Goal: Transaction & Acquisition: Book appointment/travel/reservation

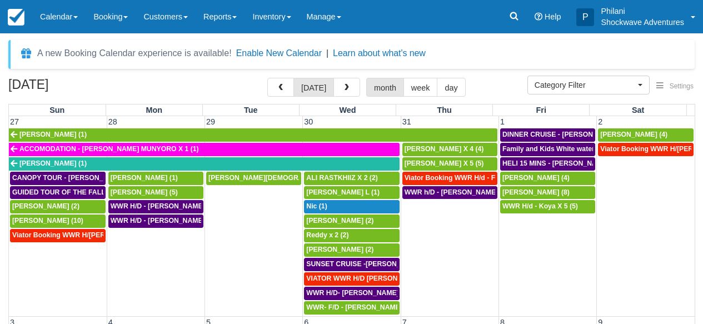
select select
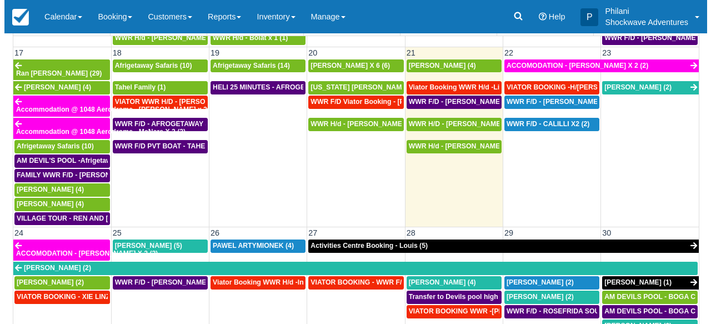
scroll to position [580, 0]
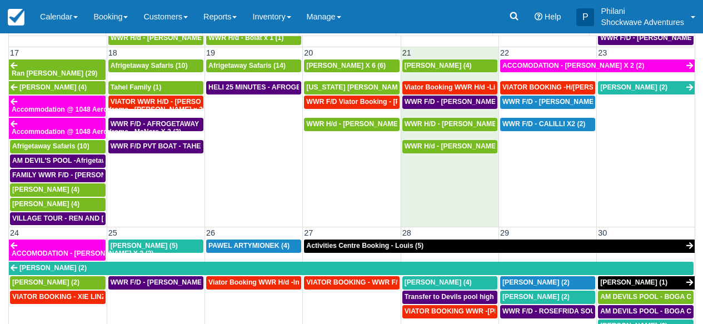
click at [477, 195] on td "WWR H/d - Dominic X6 (6)" at bounding box center [450, 183] width 98 height 86
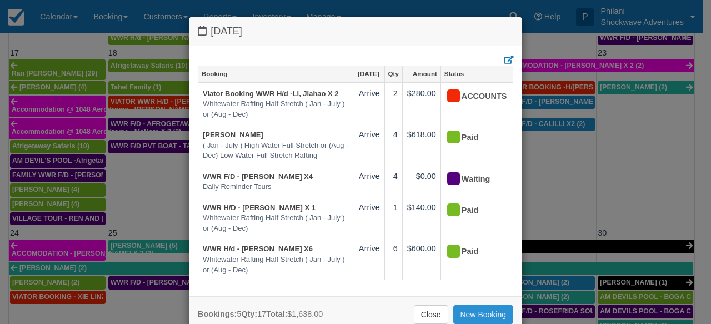
drag, startPoint x: 487, startPoint y: 313, endPoint x: 497, endPoint y: 310, distance: 10.5
click at [488, 313] on link "New Booking" at bounding box center [484, 314] width 61 height 19
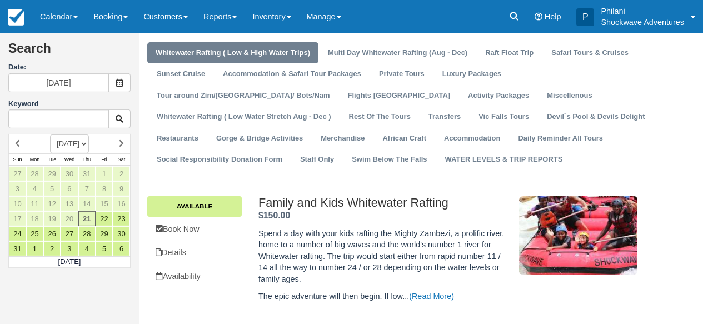
scroll to position [27, 0]
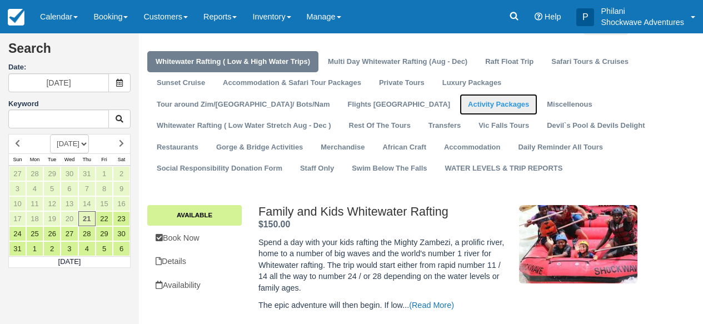
click at [460, 108] on link "Activity Packages" at bounding box center [499, 105] width 78 height 22
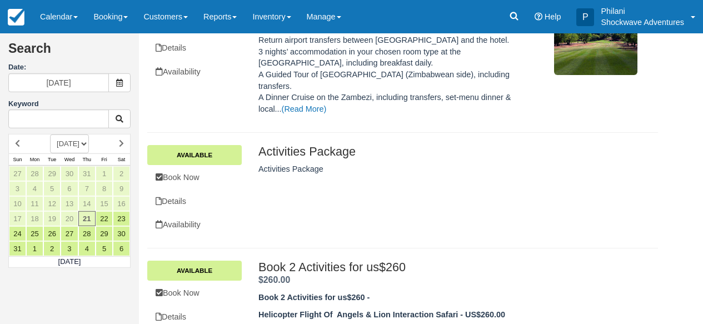
scroll to position [276, 0]
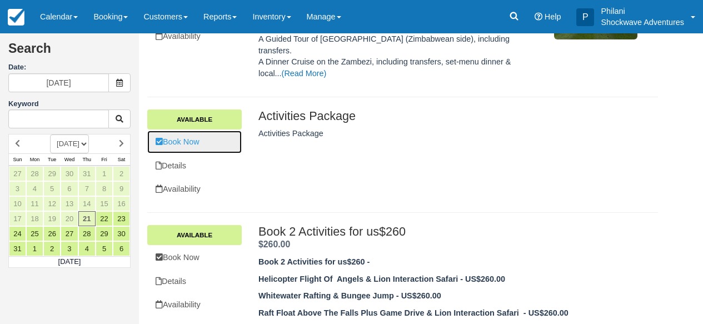
click at [198, 131] on link "Book Now" at bounding box center [194, 142] width 94 height 23
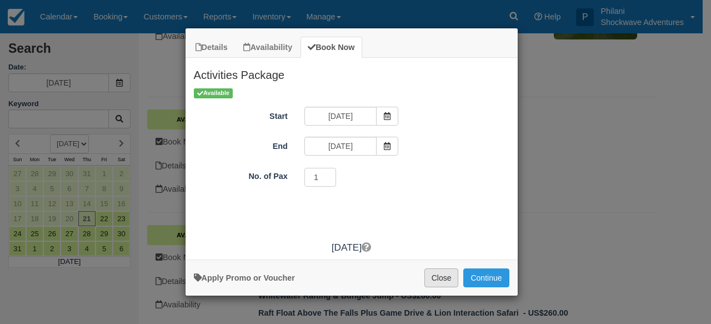
click at [435, 272] on button "Close" at bounding box center [442, 277] width 34 height 19
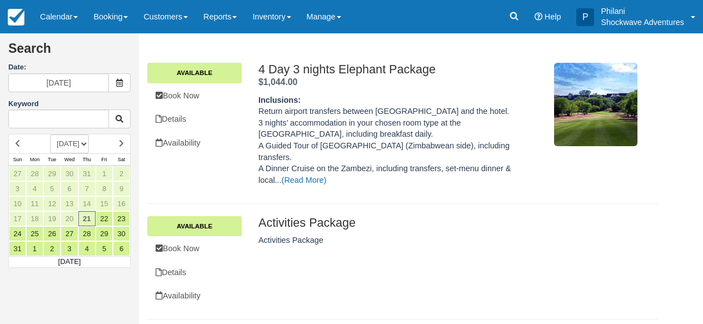
scroll to position [0, 0]
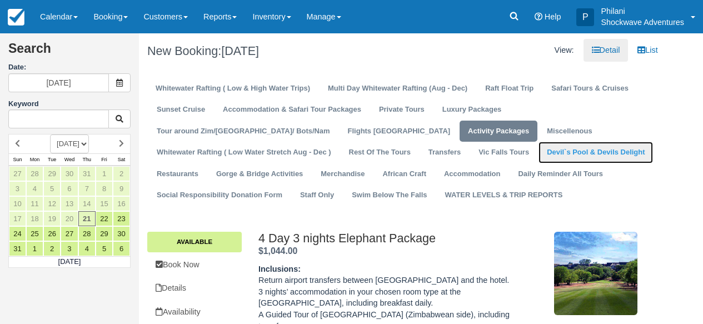
click at [539, 152] on link "Devil`s Pool & Devils Delight" at bounding box center [596, 153] width 114 height 22
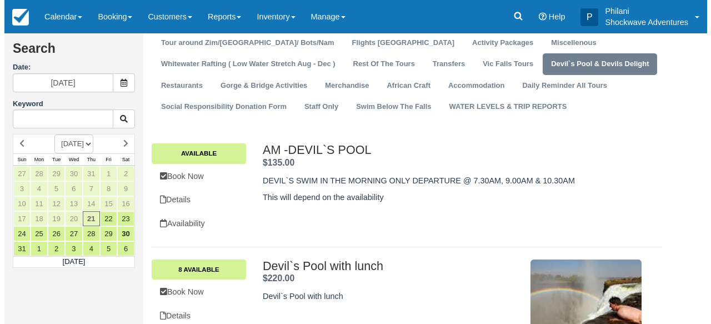
scroll to position [89, 0]
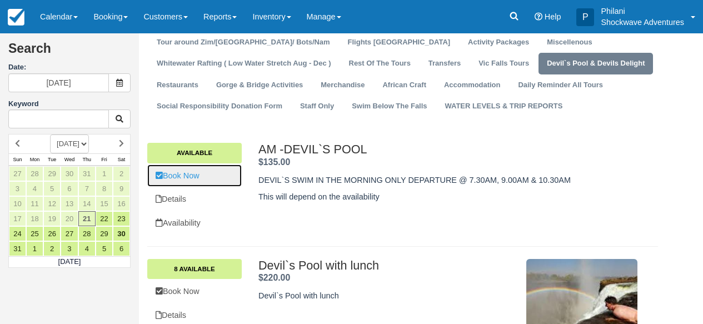
click at [187, 178] on link "Book Now" at bounding box center [194, 176] width 94 height 23
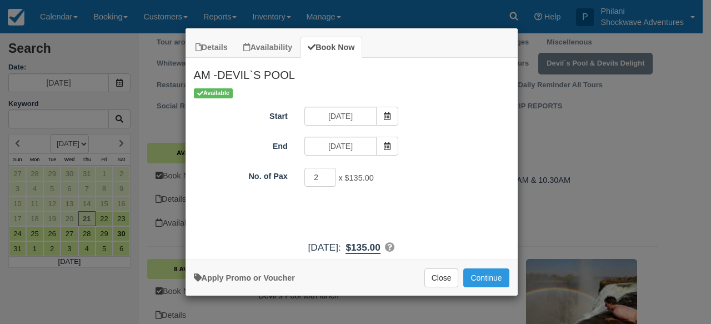
type input "2"
click at [327, 176] on input "2" at bounding box center [321, 177] width 32 height 19
click at [495, 277] on button "Continue" at bounding box center [487, 277] width 46 height 19
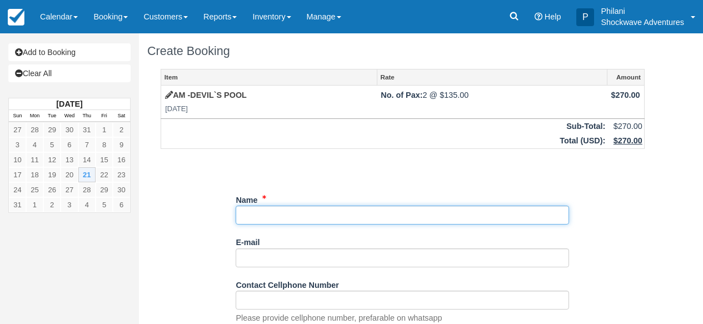
click at [263, 211] on input "Name" at bounding box center [402, 215] width 333 height 19
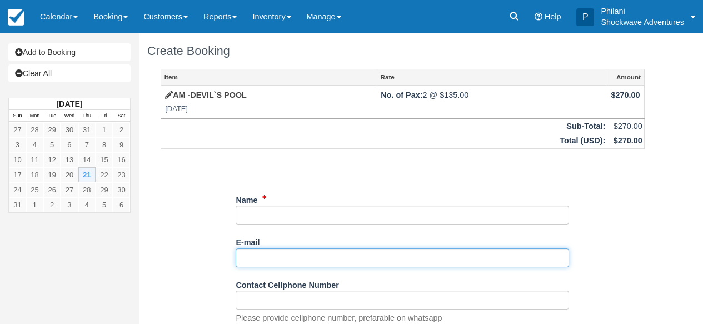
click at [259, 266] on input "E-mail" at bounding box center [402, 257] width 333 height 19
paste input "accounting@projectexpedition.com"
type input "accounting@projectexpedition.com"
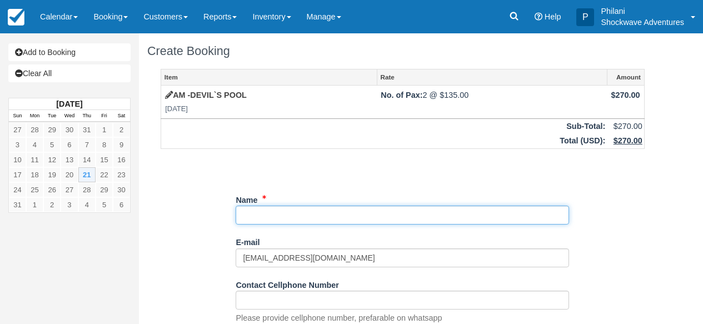
drag, startPoint x: 272, startPoint y: 214, endPoint x: 553, endPoint y: 317, distance: 299.4
click at [272, 214] on input "Name" at bounding box center [402, 215] width 333 height 19
paste input "Kyle"
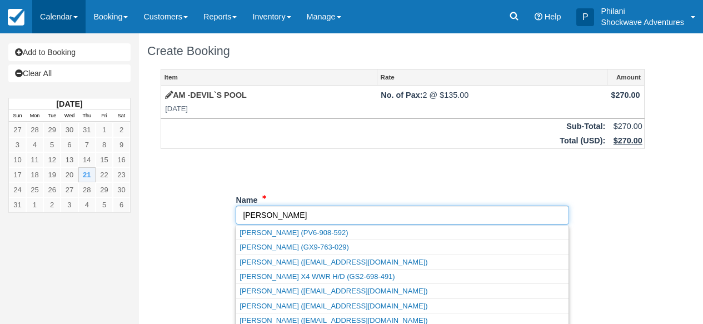
type input "Kyle"
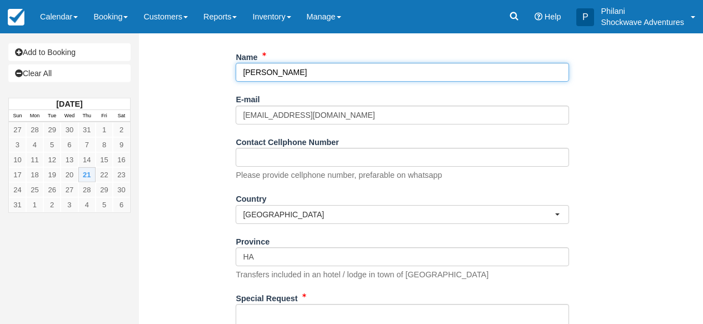
scroll to position [169, 0]
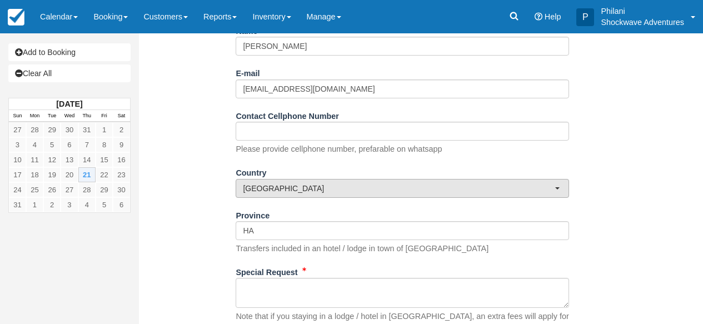
click at [356, 190] on span "[GEOGRAPHIC_DATA]" at bounding box center [399, 188] width 312 height 11
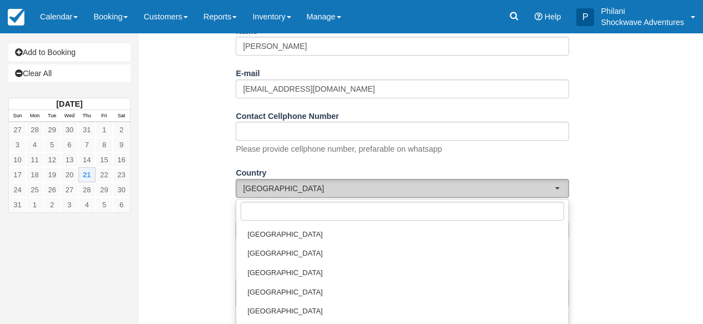
click at [515, 193] on span "Zimbabwe" at bounding box center [399, 188] width 312 height 11
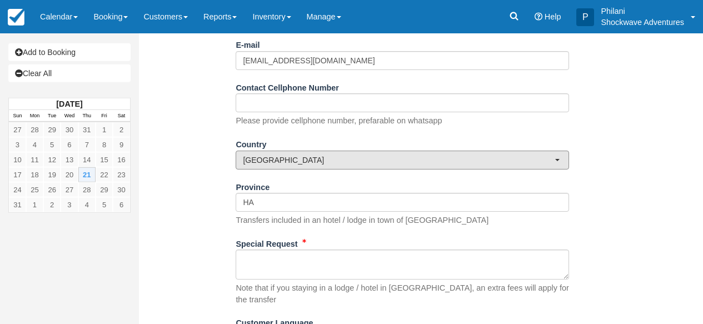
scroll to position [251, 0]
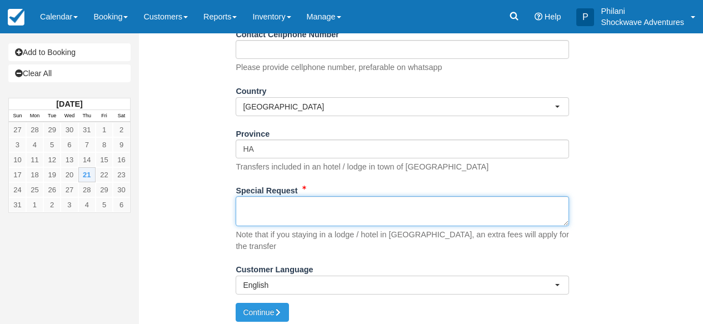
click at [367, 207] on textarea "Special Request" at bounding box center [402, 211] width 333 height 30
type textarea "D"
type textarea "devil's pool"
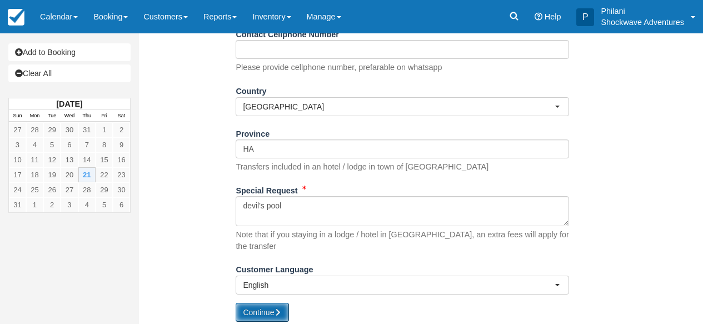
click at [264, 309] on button "Continue" at bounding box center [262, 312] width 53 height 19
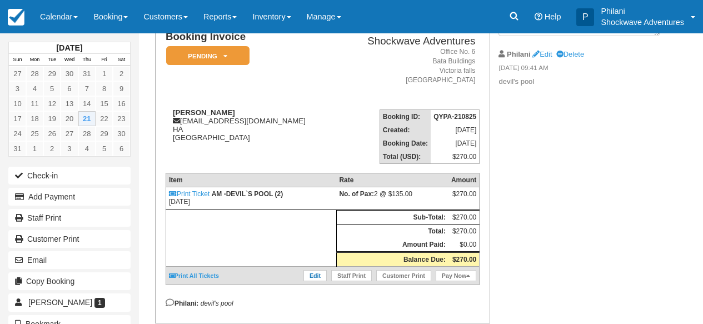
scroll to position [89, 0]
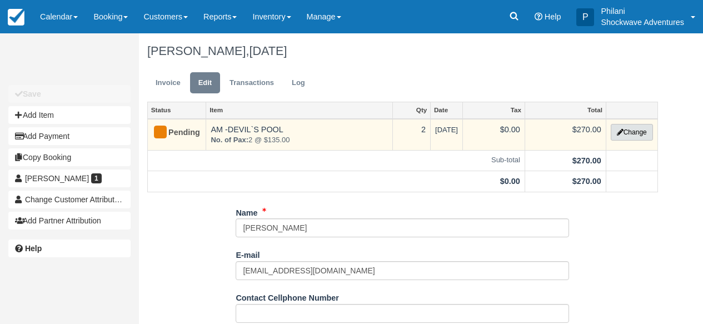
click at [636, 129] on button "Change" at bounding box center [632, 132] width 42 height 17
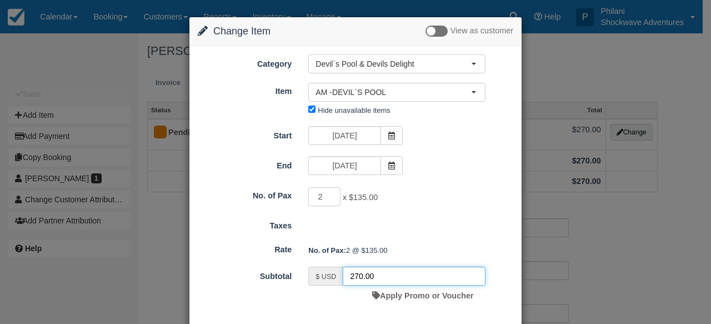
drag, startPoint x: 359, startPoint y: 277, endPoint x: 374, endPoint y: 285, distance: 16.7
click at [360, 276] on input "270.00" at bounding box center [414, 276] width 143 height 19
click at [358, 277] on input "270.00" at bounding box center [414, 276] width 143 height 19
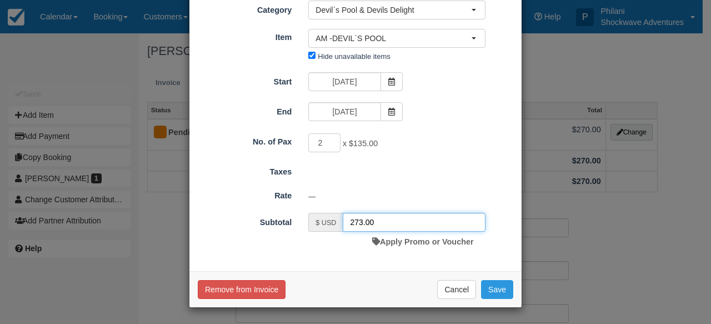
scroll to position [54, 0]
type input "273.00"
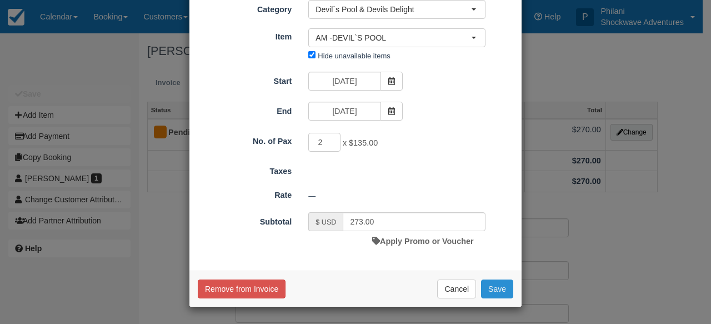
click at [503, 290] on button "Save" at bounding box center [497, 289] width 32 height 19
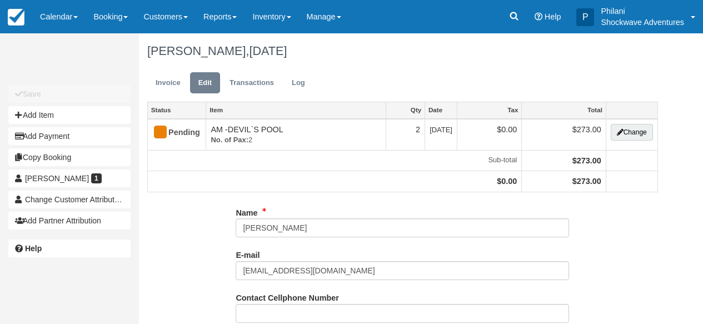
click at [163, 84] on link "Invoice" at bounding box center [168, 83] width 42 height 22
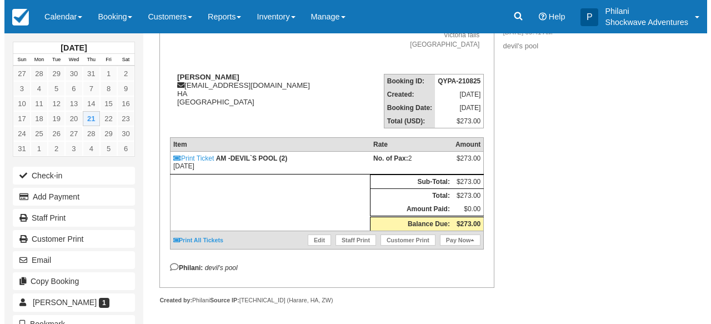
scroll to position [124, 0]
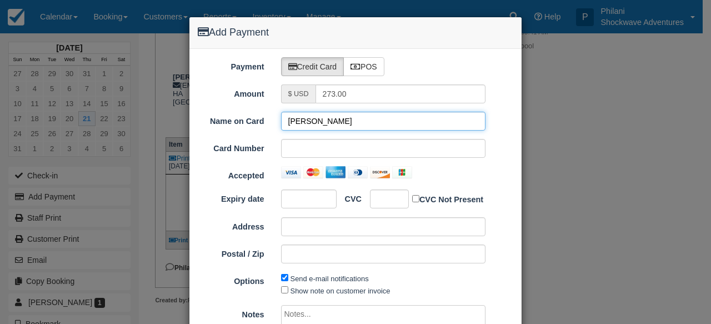
click at [318, 117] on input "Kyle" at bounding box center [383, 121] width 205 height 19
type input "K"
paste input "Jeremy Clement"
type input "Jeremy Clement"
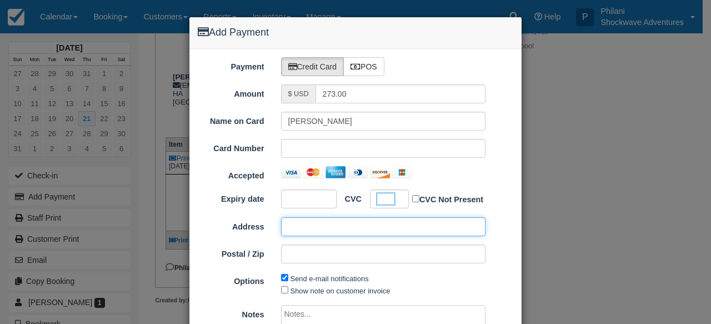
click at [338, 234] on input "Address" at bounding box center [383, 226] width 205 height 19
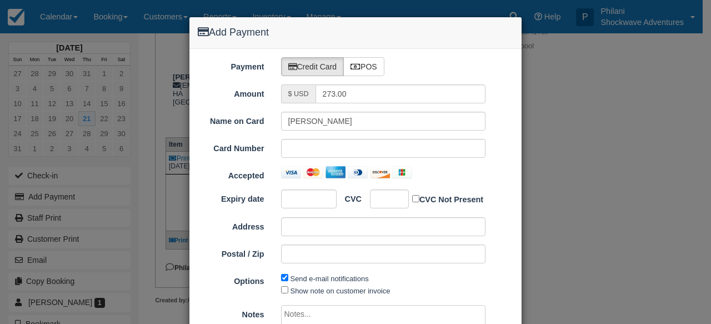
click at [337, 270] on div "Postal / Zip" at bounding box center [356, 258] width 332 height 27
click at [315, 233] on input "Address" at bounding box center [383, 226] width 205 height 19
click at [307, 251] on input "Postal / Zip" at bounding box center [383, 254] width 205 height 19
click at [316, 315] on textarea at bounding box center [383, 321] width 205 height 33
click at [310, 235] on input "Address" at bounding box center [383, 226] width 205 height 19
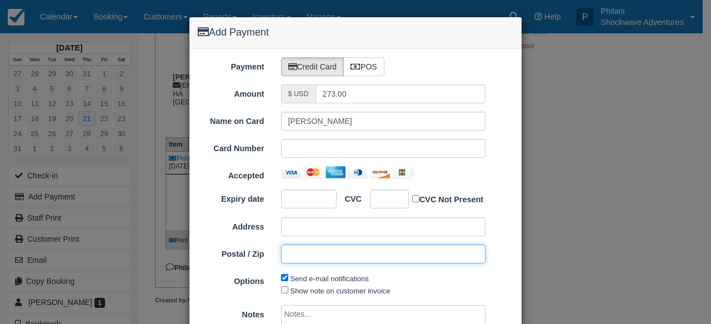
click at [311, 257] on input "Postal / Zip" at bounding box center [383, 254] width 205 height 19
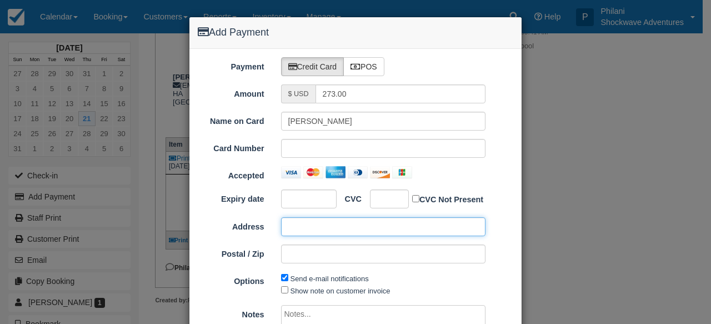
click at [303, 225] on input "Address" at bounding box center [383, 226] width 205 height 19
click at [303, 238] on div "Address" at bounding box center [356, 230] width 332 height 27
click at [294, 224] on input "Address" at bounding box center [383, 226] width 205 height 19
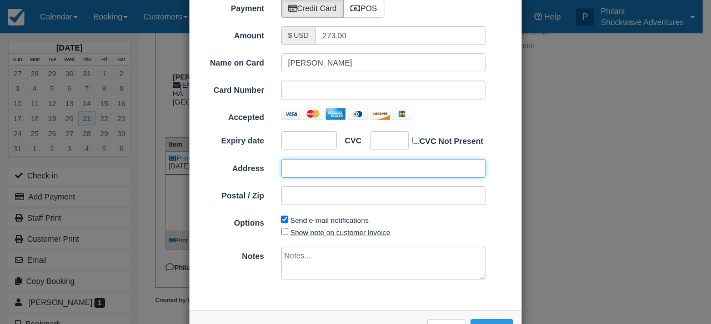
scroll to position [90, 0]
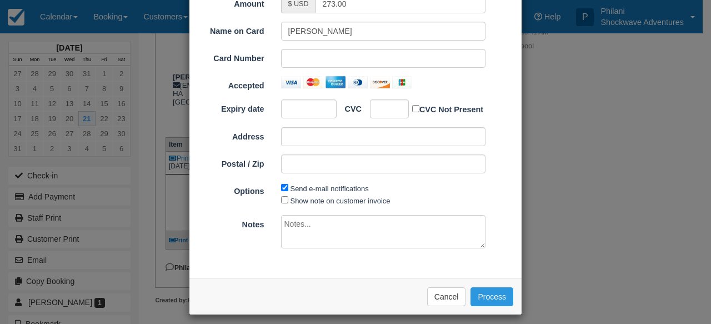
click at [318, 227] on textarea at bounding box center [383, 231] width 205 height 33
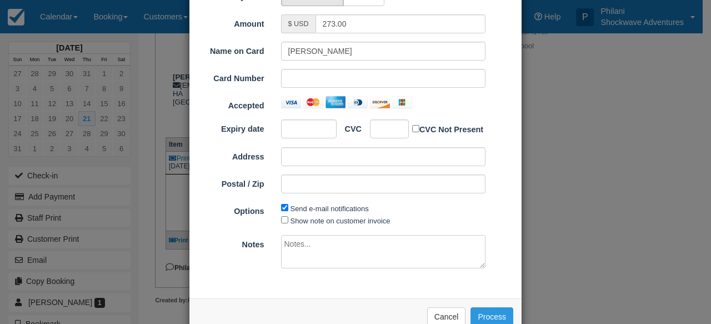
scroll to position [50, 0]
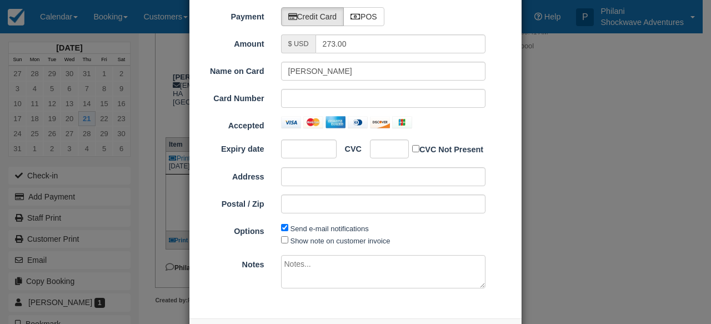
click at [330, 270] on textarea at bounding box center [383, 271] width 205 height 33
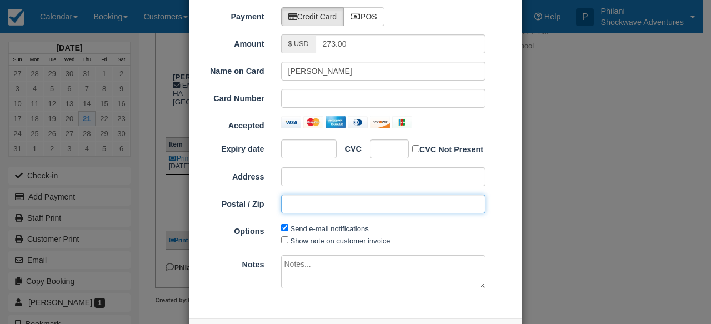
click at [313, 207] on input "Postal / Zip" at bounding box center [383, 204] width 205 height 19
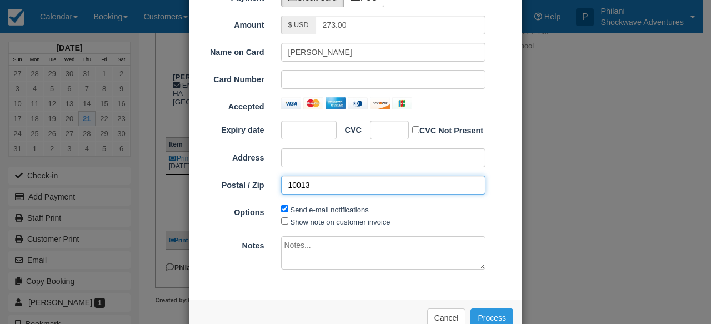
scroll to position [70, 0]
type input "10013"
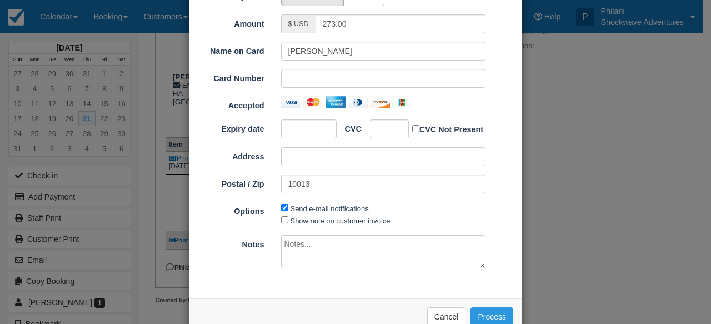
click at [323, 253] on textarea at bounding box center [383, 251] width 205 height 33
type textarea "a"
type textarea "s"
type textarea "n"
type textarea "d"
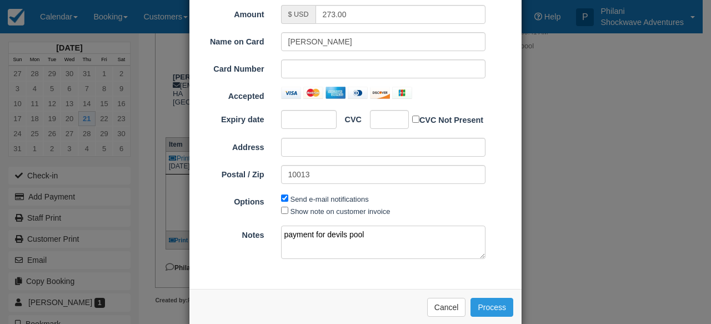
scroll to position [74, 0]
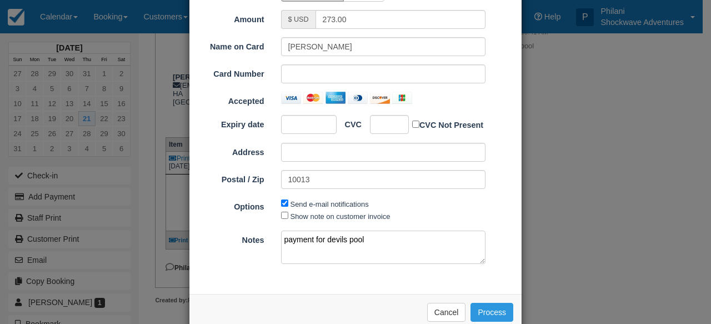
type textarea "payment for devils pool"
click at [487, 308] on button "Process" at bounding box center [492, 312] width 43 height 19
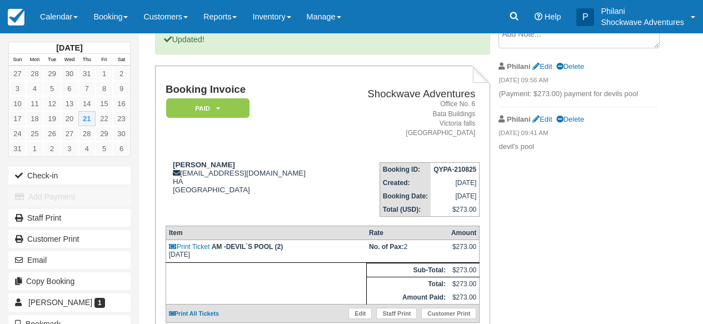
scroll to position [23, 0]
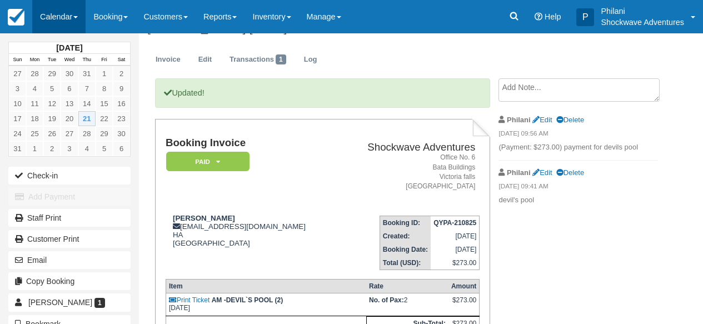
click at [65, 13] on link "Calendar" at bounding box center [58, 16] width 53 height 33
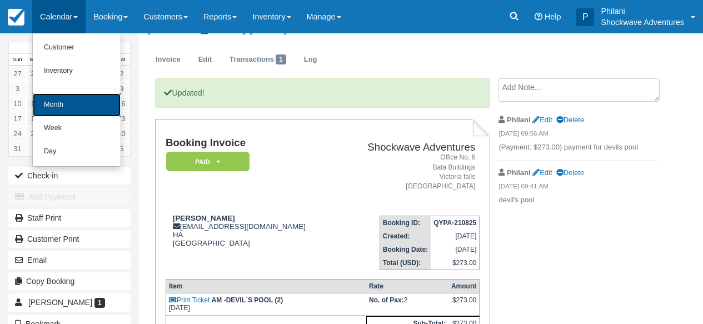
click at [84, 110] on link "Month" at bounding box center [77, 104] width 88 height 23
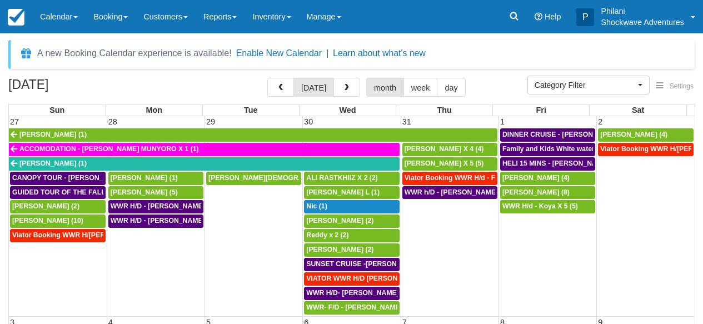
select select
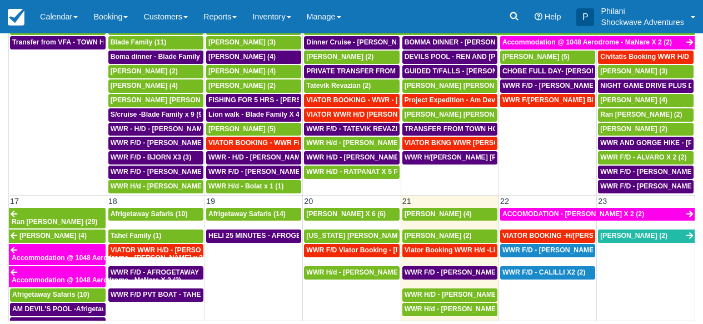
scroll to position [420, 0]
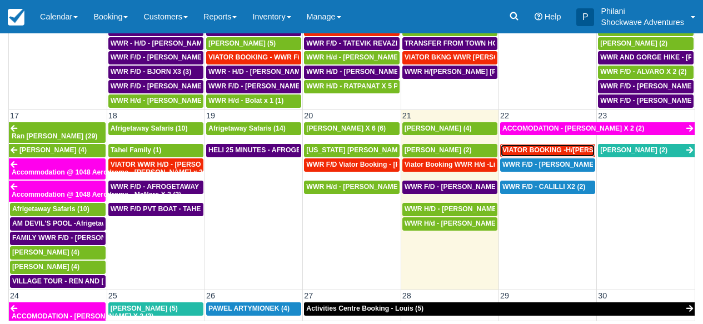
click at [553, 147] on span "VIATOR BOOKING -H/[PERSON_NAME] X 4 (4)" at bounding box center [577, 150] width 150 height 8
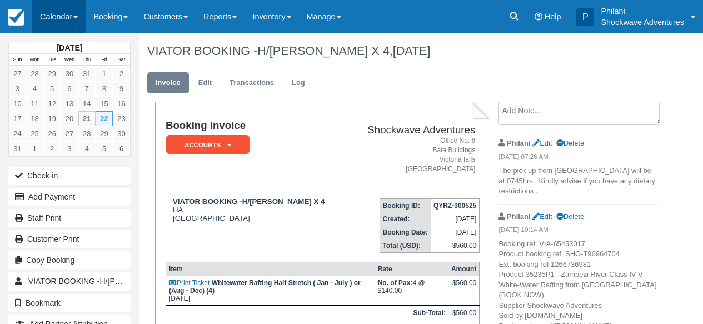
click at [73, 11] on link "Calendar" at bounding box center [58, 16] width 53 height 33
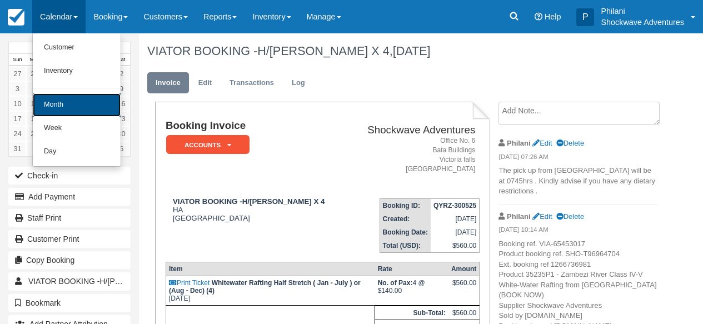
click at [94, 113] on link "Month" at bounding box center [77, 104] width 88 height 23
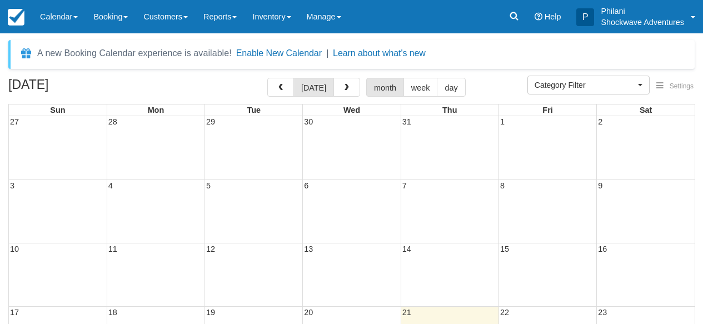
select select
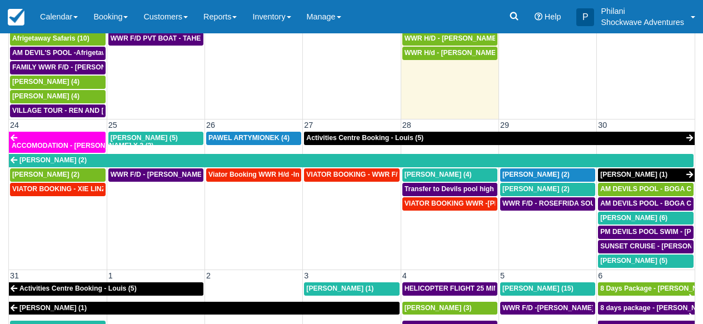
scroll to position [640, 0]
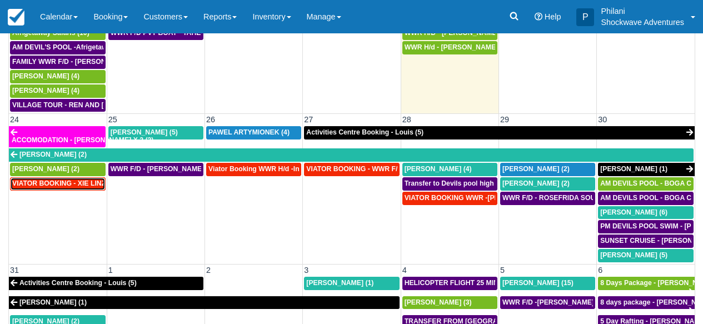
click at [83, 180] on span "VIATOR BOOKING - XIE LINZHEN X4 (4)" at bounding box center [76, 184] width 128 height 8
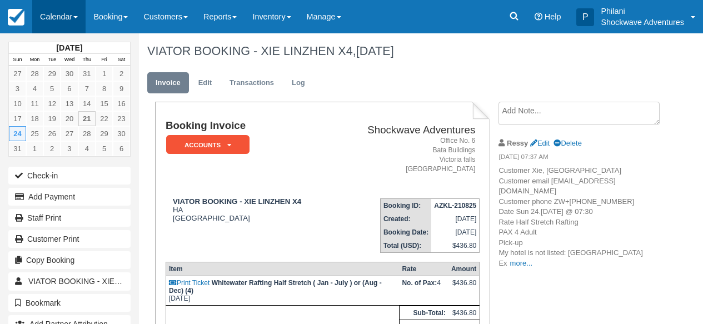
click at [59, 13] on link "Calendar" at bounding box center [58, 16] width 53 height 33
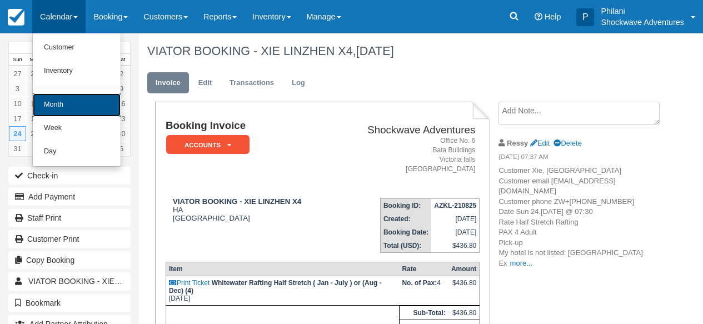
drag, startPoint x: 80, startPoint y: 112, endPoint x: 113, endPoint y: 106, distance: 33.4
click at [80, 111] on link "Month" at bounding box center [77, 104] width 88 height 23
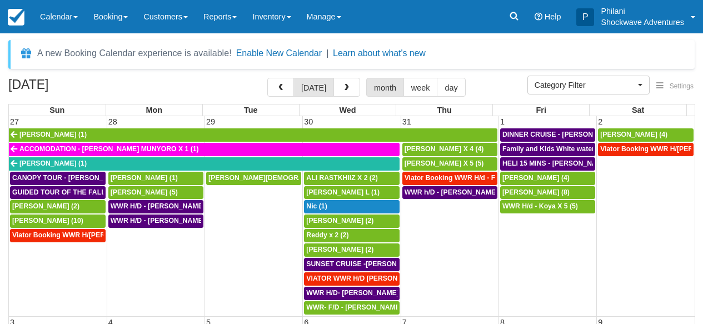
select select
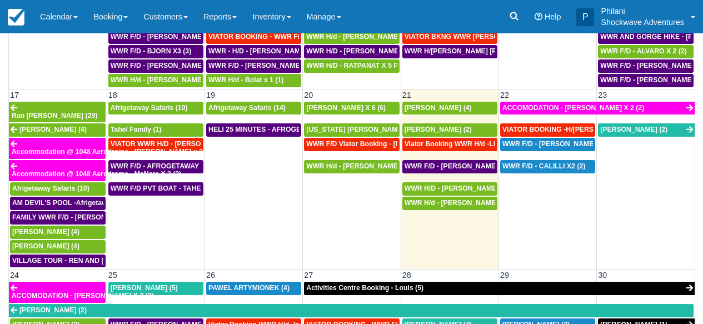
scroll to position [630, 0]
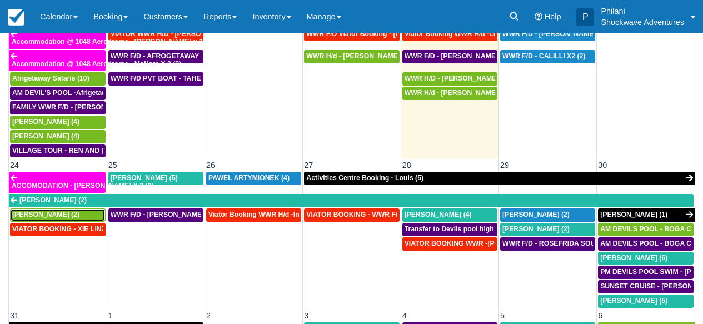
click at [95, 211] on div "Sharan Vasanadu (2)" at bounding box center [57, 215] width 91 height 9
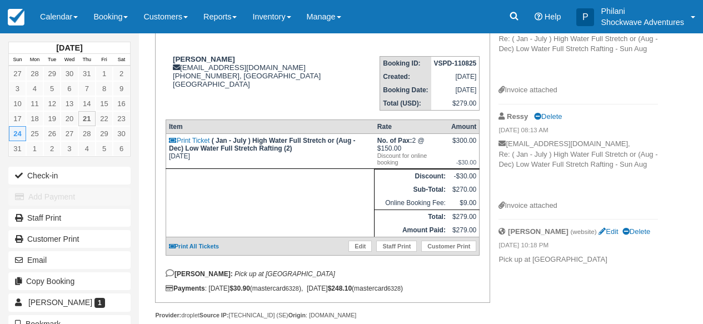
scroll to position [44, 0]
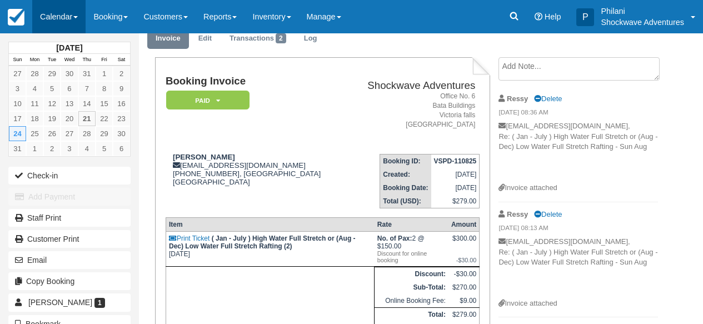
click at [83, 22] on link "Calendar" at bounding box center [58, 16] width 53 height 33
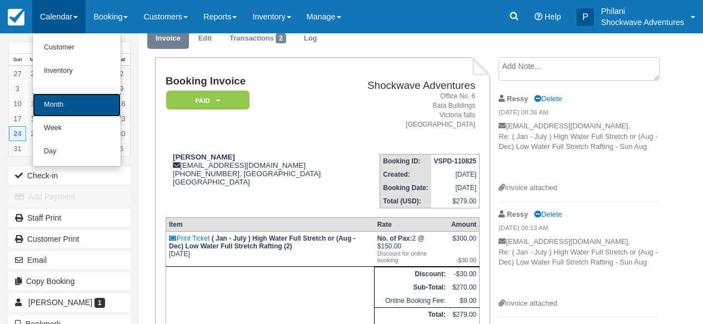
click at [99, 100] on link "Month" at bounding box center [77, 104] width 88 height 23
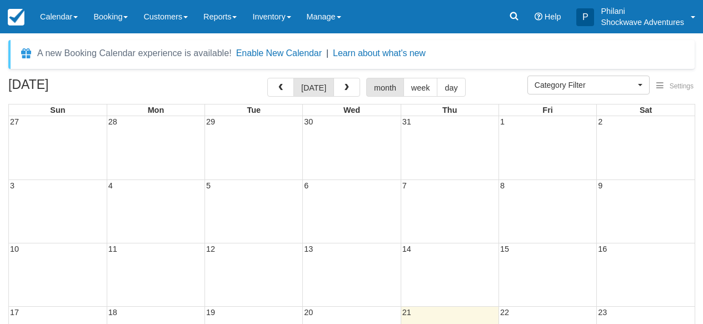
select select
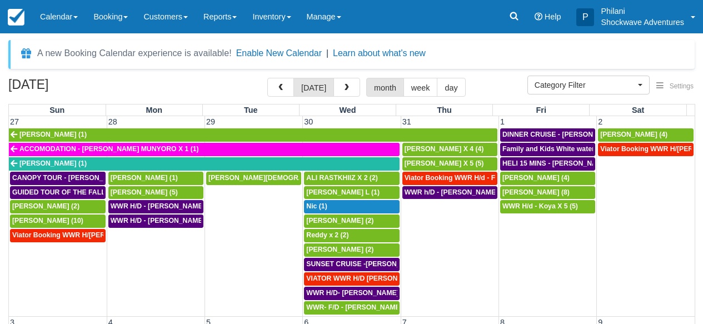
scroll to position [9, 0]
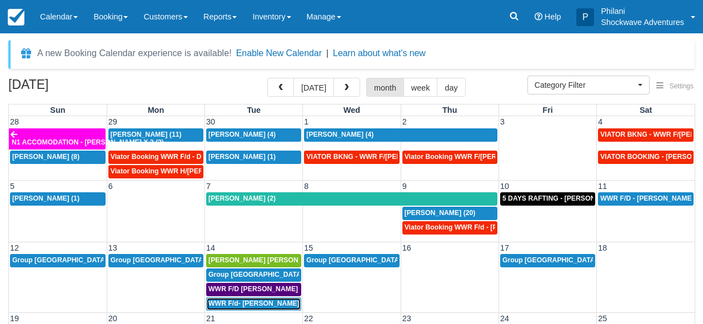
click at [272, 302] on span "WWR F/d- Dwayne Group X 30 (30)" at bounding box center [279, 304] width 143 height 8
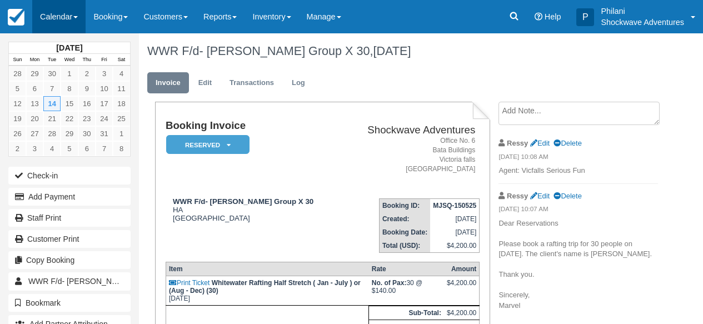
click at [60, 9] on link "Calendar" at bounding box center [58, 16] width 53 height 33
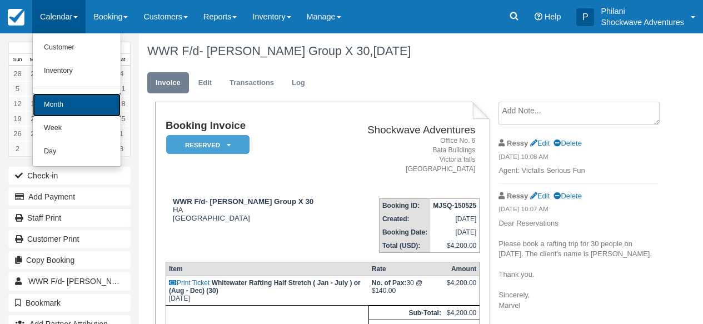
click at [93, 103] on link "Month" at bounding box center [77, 104] width 88 height 23
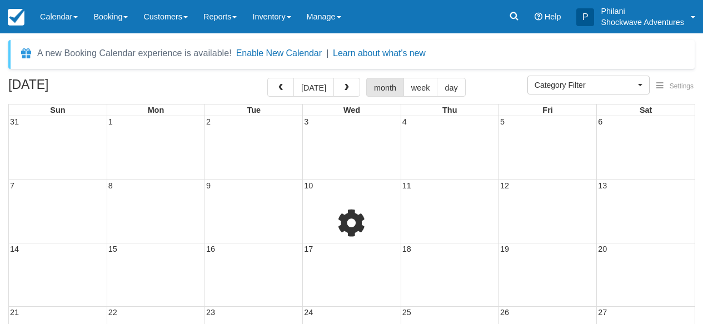
select select
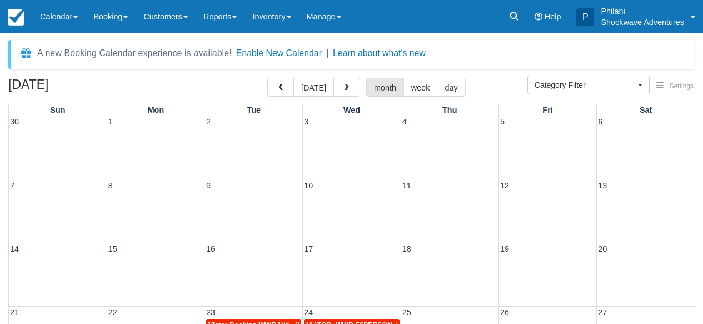
scroll to position [98, 0]
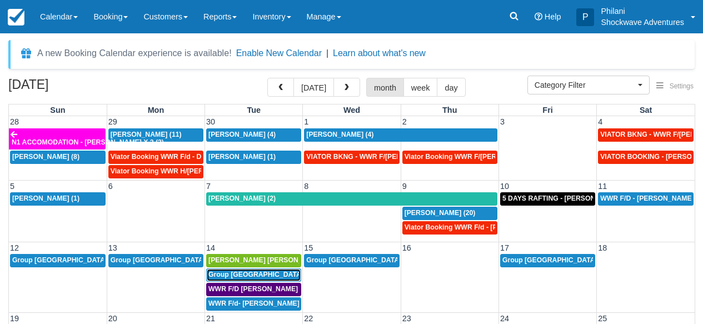
click at [271, 277] on div "Group usa (36)" at bounding box center [253, 275] width 91 height 9
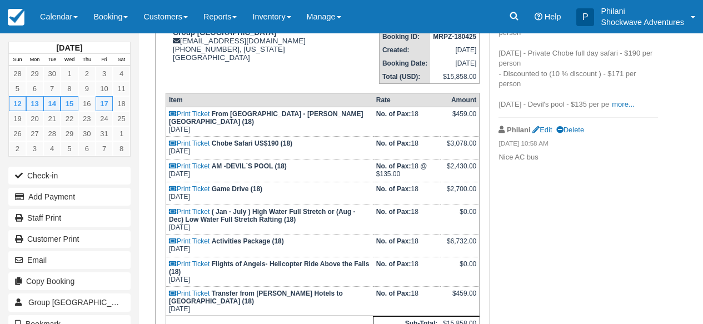
scroll to position [160, 0]
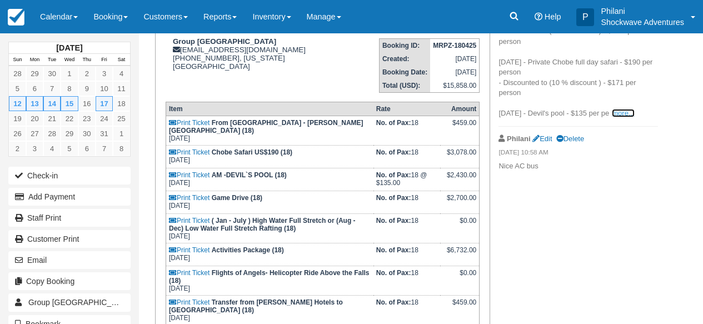
click at [629, 113] on link "more..." at bounding box center [623, 113] width 22 height 8
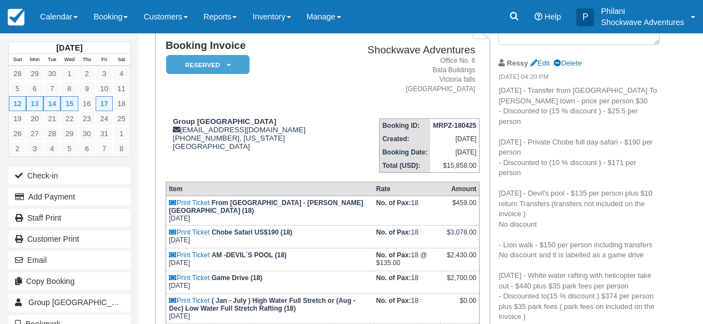
scroll to position [0, 0]
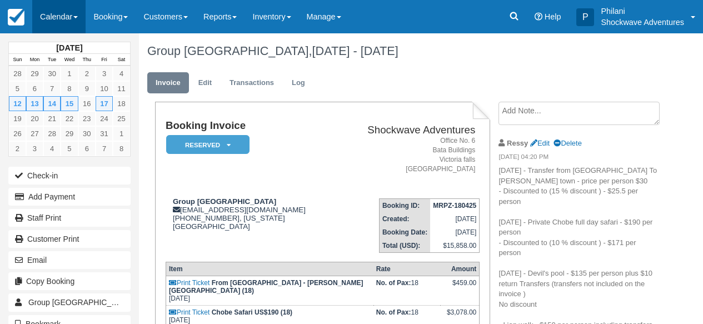
click at [76, 11] on link "Calendar" at bounding box center [58, 16] width 53 height 33
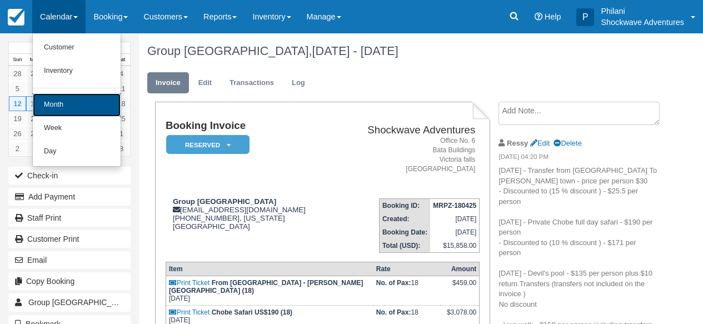
click at [93, 102] on link "Month" at bounding box center [77, 104] width 88 height 23
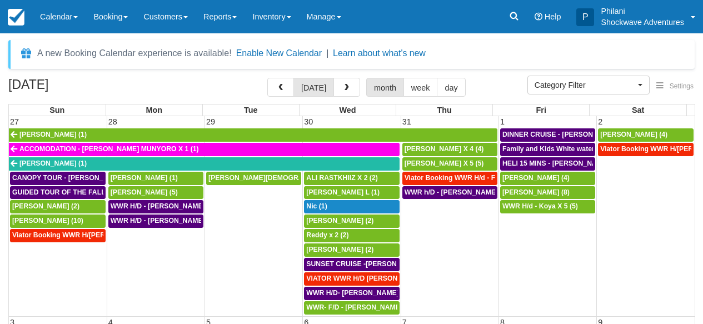
select select
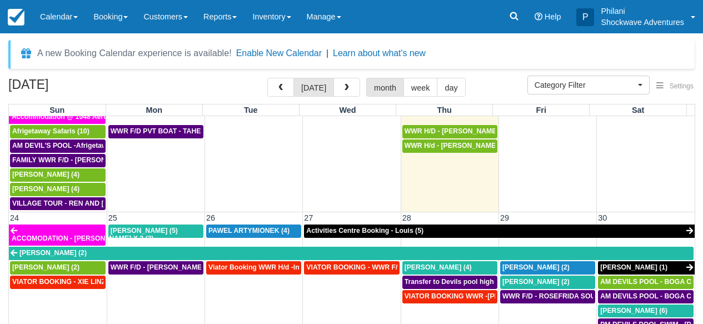
scroll to position [695, 0]
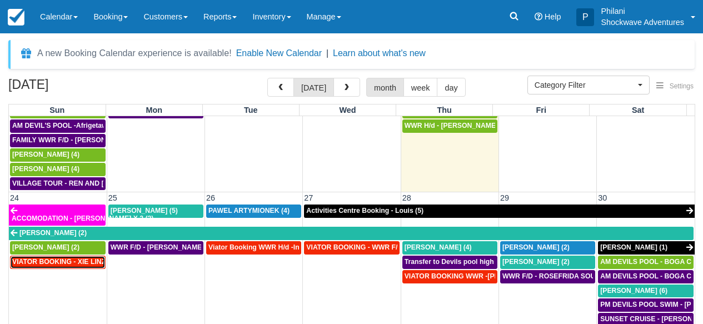
click at [85, 258] on span "VIATOR BOOKING - XIE LINZHEN X4 (4)" at bounding box center [76, 262] width 128 height 8
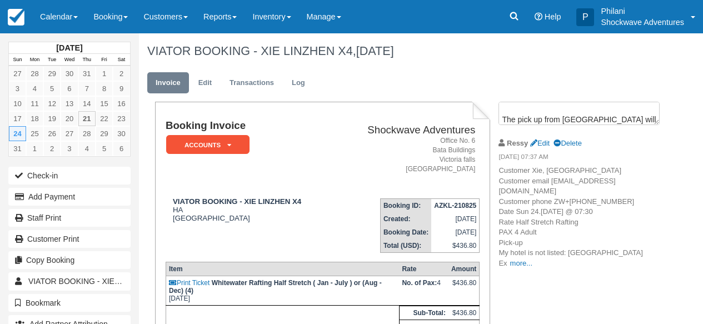
scroll to position [117, 0]
drag, startPoint x: 503, startPoint y: 109, endPoint x: 572, endPoint y: 129, distance: 71.8
click at [592, 125] on textarea "Dear [PERSON_NAME] Thank you for booking with us , we are looking forward to ho…" at bounding box center [579, 113] width 161 height 23
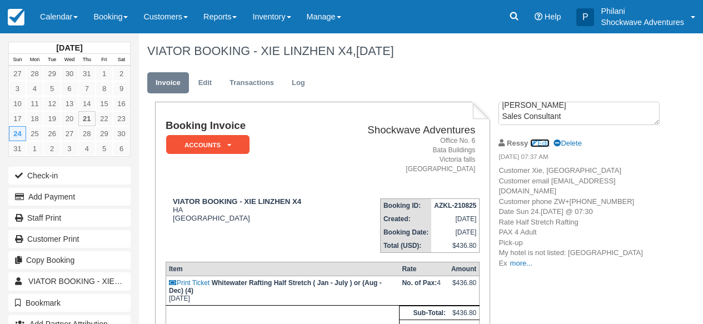
click at [550, 142] on link "Edit" at bounding box center [539, 143] width 19 height 8
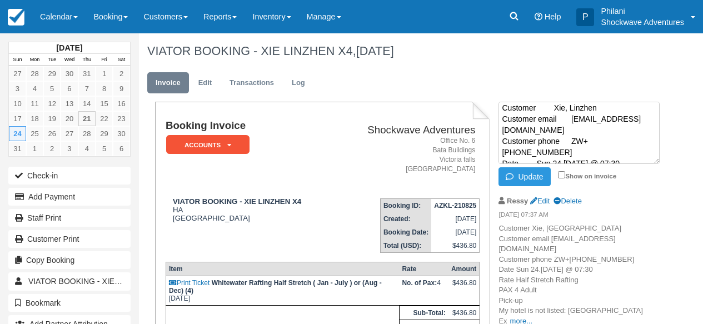
scroll to position [0, 0]
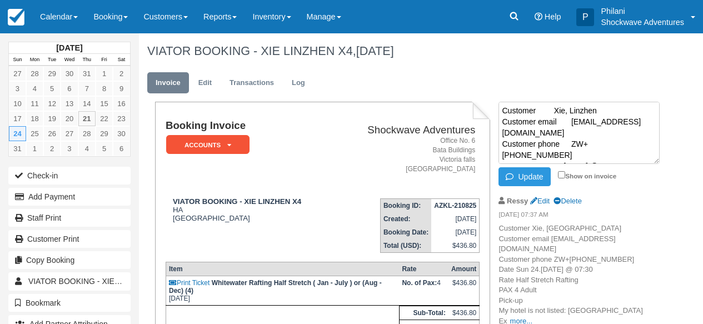
click at [502, 109] on textarea "Customer Xie, Linzhen Customer email [EMAIL_ADDRESS][DOMAIN_NAME] Customer phon…" at bounding box center [579, 133] width 161 height 62
click at [512, 112] on textarea "Customer Xie, Linzhen Customer email [EMAIL_ADDRESS][DOMAIN_NAME] Customer phon…" at bounding box center [579, 133] width 161 height 62
paste textarea "Dear [PERSON_NAME] Thank you for booking with us , we are looking forward to ho…"
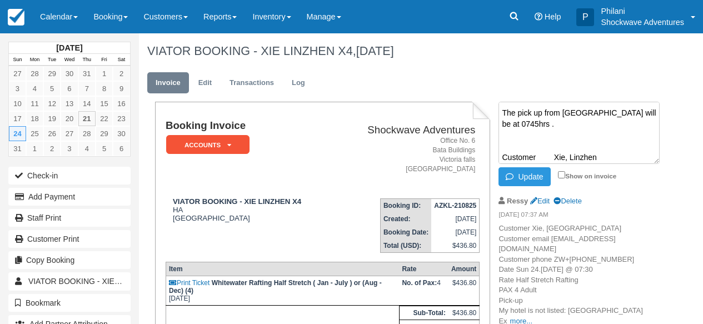
scroll to position [34, 0]
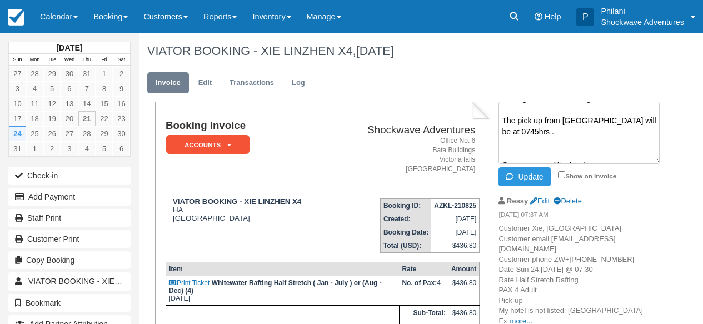
click at [561, 119] on textarea "Dear [PERSON_NAME] Thank you for booking with us , we are looking forward to ho…" at bounding box center [579, 133] width 161 height 62
click at [591, 119] on textarea "Dear [PERSON_NAME] Thank you for booking with us , we are looking forward to ho…" at bounding box center [579, 133] width 161 height 62
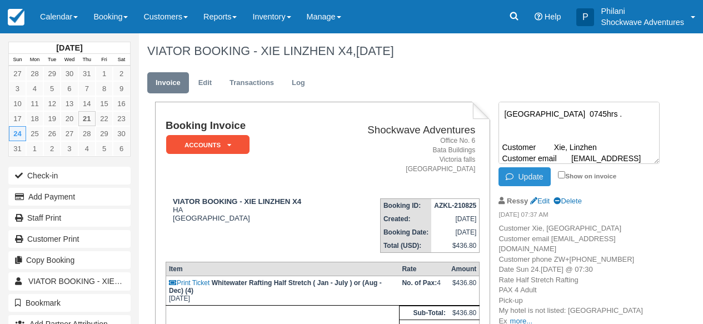
scroll to position [43, 0]
type textarea "Dear [PERSON_NAME] Thank you for booking with us , we are looking forward to ho…"
click at [560, 173] on input "Show on invoice" at bounding box center [561, 174] width 7 height 7
checkbox input "true"
click at [536, 177] on button "Update" at bounding box center [525, 176] width 52 height 19
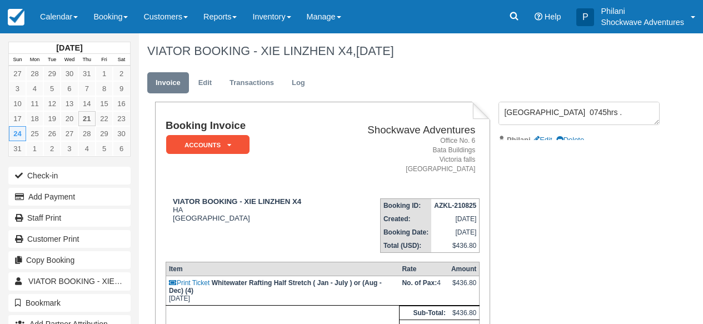
scroll to position [0, 0]
